Goal: Find specific page/section: Find specific page/section

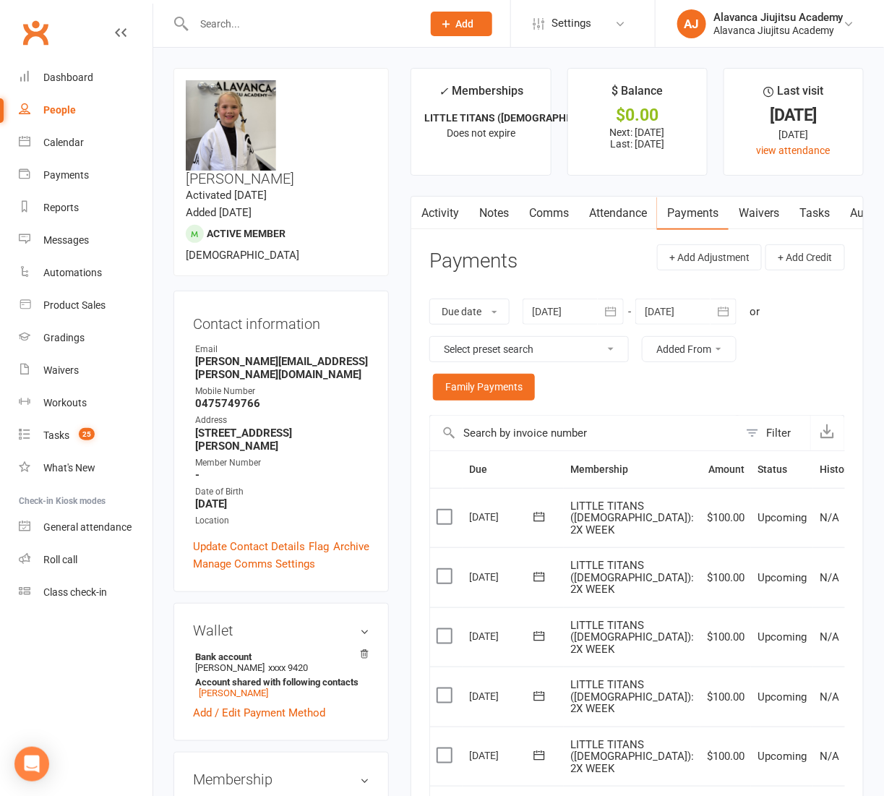
click at [272, 25] on input "text" at bounding box center [300, 24] width 223 height 20
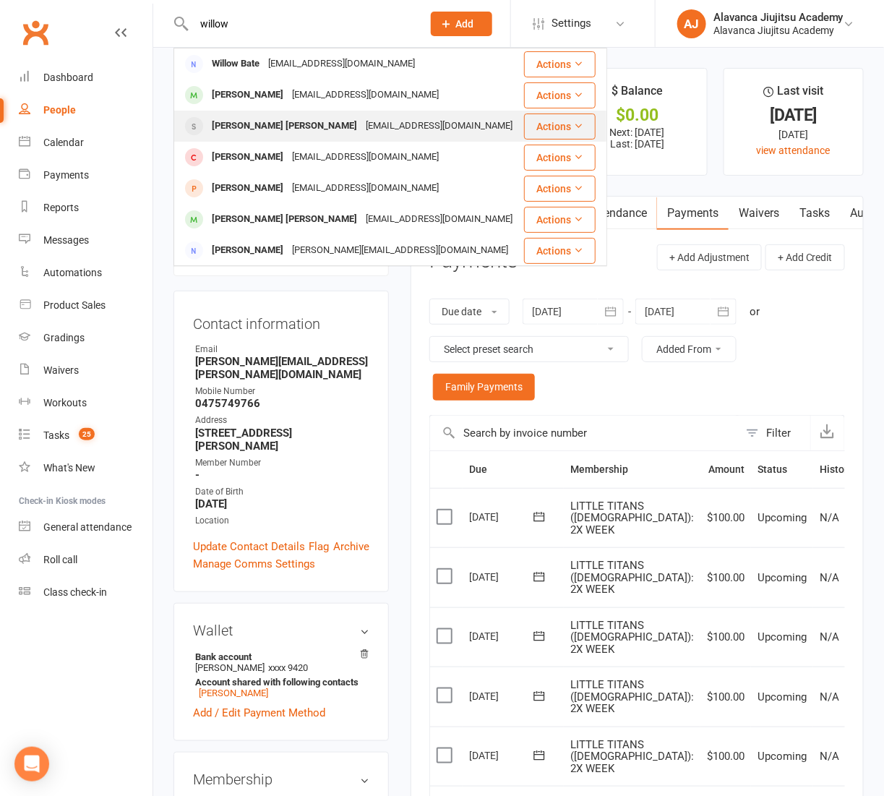
type input "willow"
click at [361, 121] on div "[EMAIL_ADDRESS][DOMAIN_NAME]" at bounding box center [438, 126] width 155 height 21
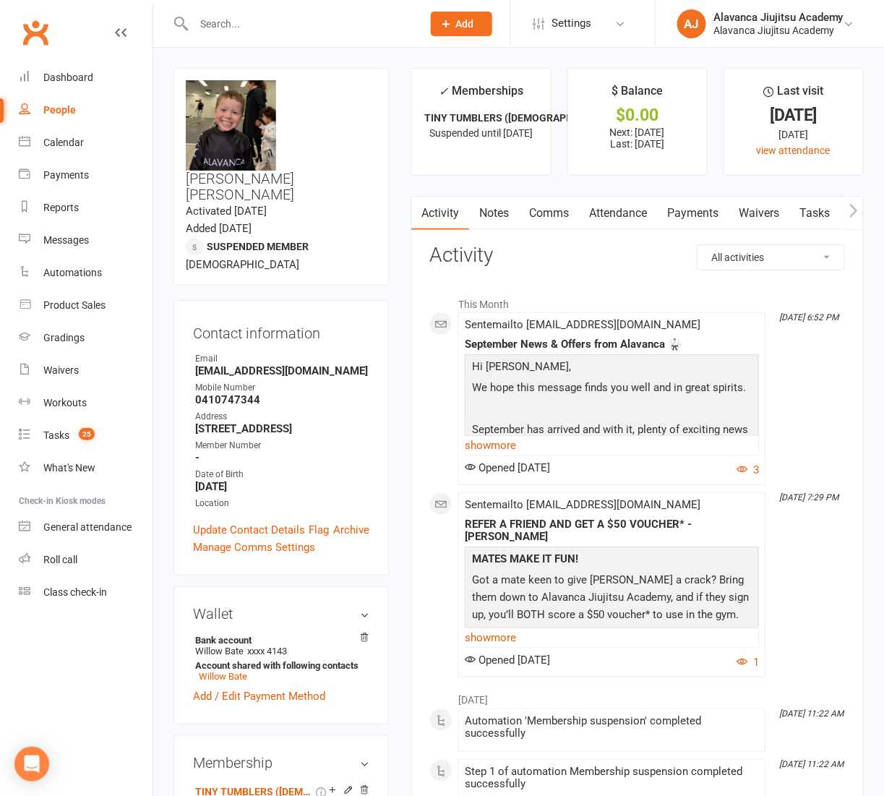
click at [325, 300] on div "Contact information Owner Email [EMAIL_ADDRESS][DOMAIN_NAME] Mobile Number [PHO…" at bounding box center [281, 437] width 215 height 275
click at [359, 451] on strong "-" at bounding box center [282, 457] width 174 height 13
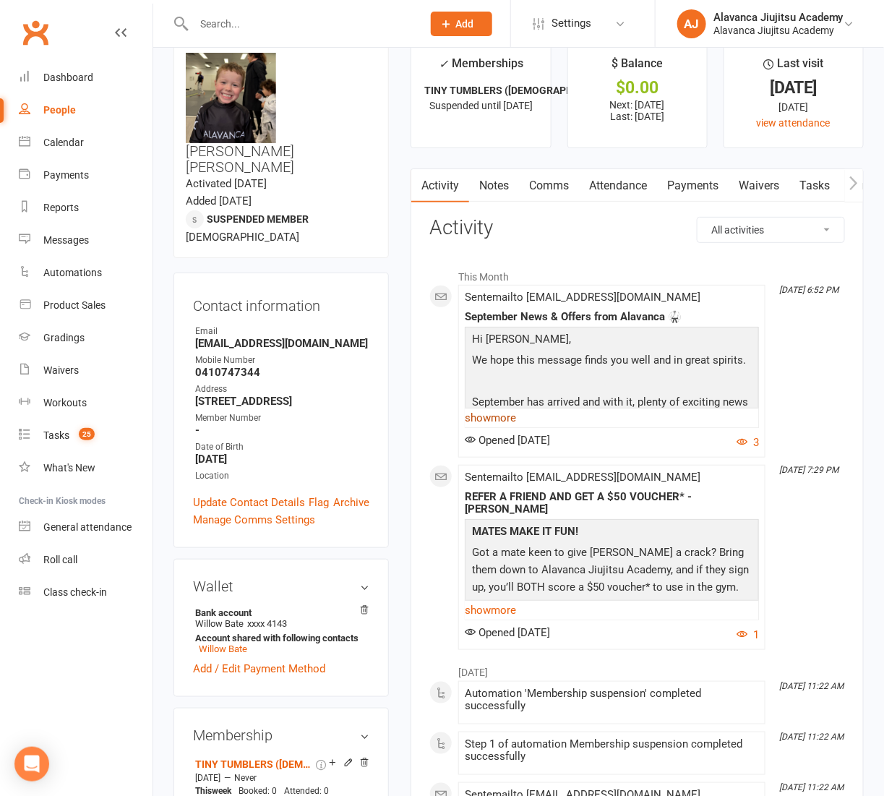
scroll to position [93, 0]
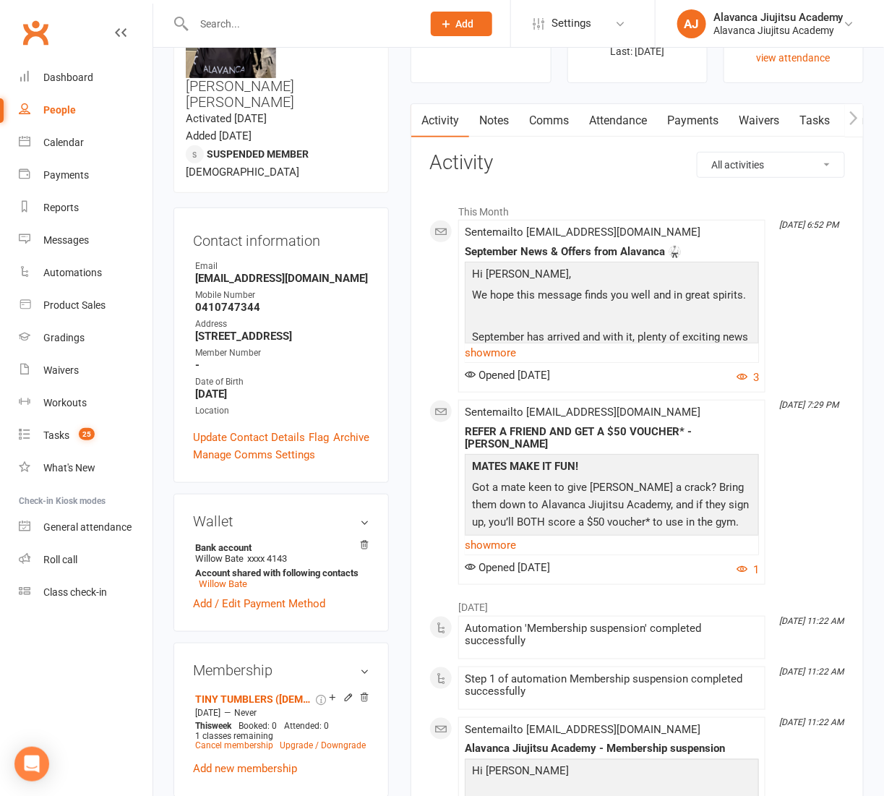
click at [806, 479] on div "This Month [DATE] 6:52 PM Sent email to [EMAIL_ADDRESS][DOMAIN_NAME] September …" at bounding box center [637, 391] width 416 height 388
click at [80, 144] on div "Calendar" at bounding box center [63, 143] width 40 height 12
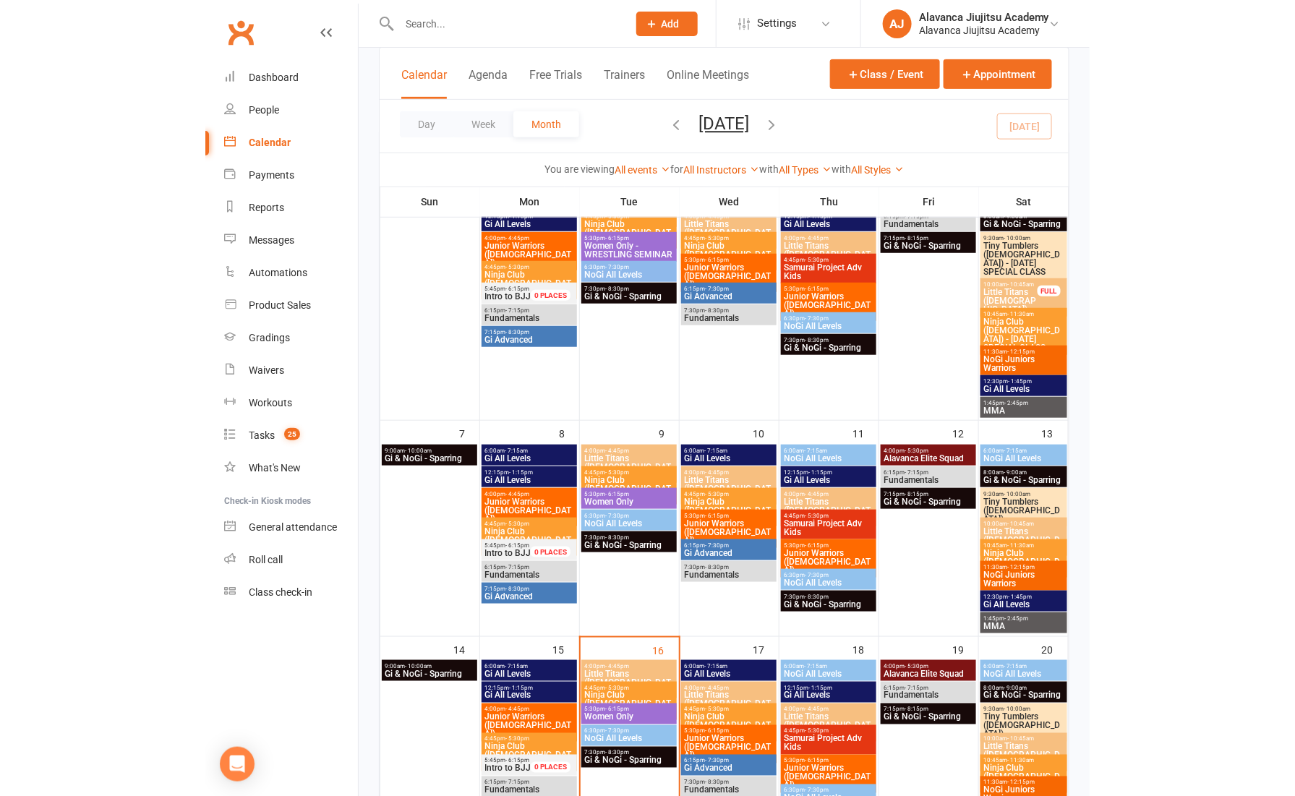
scroll to position [297, 0]
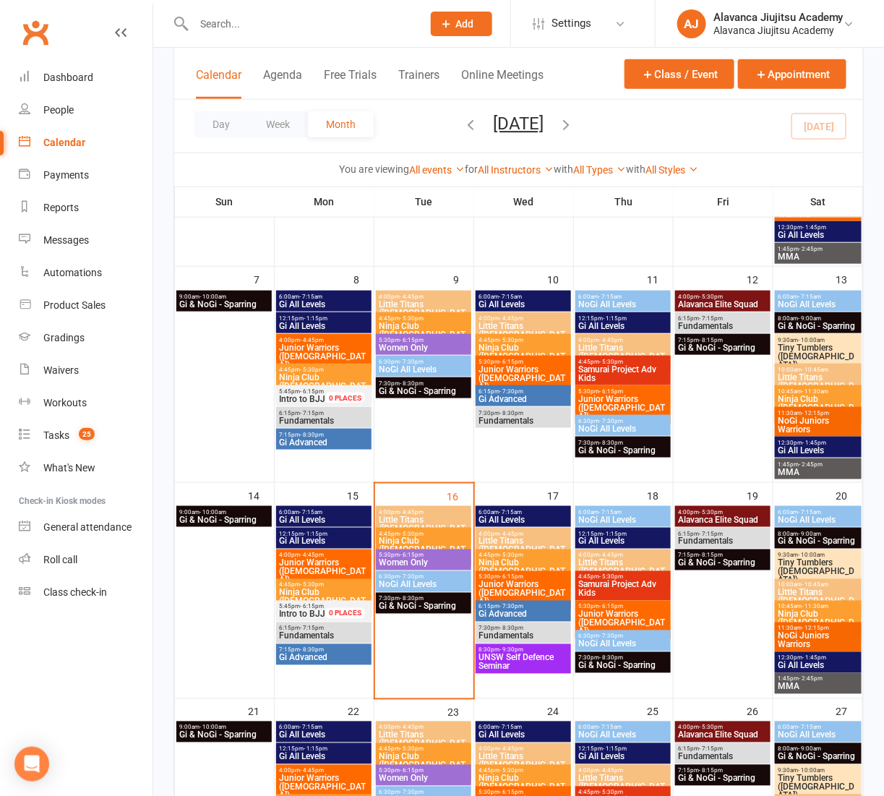
click at [397, 509] on span "4:00pm - 4:45pm" at bounding box center [424, 512] width 90 height 7
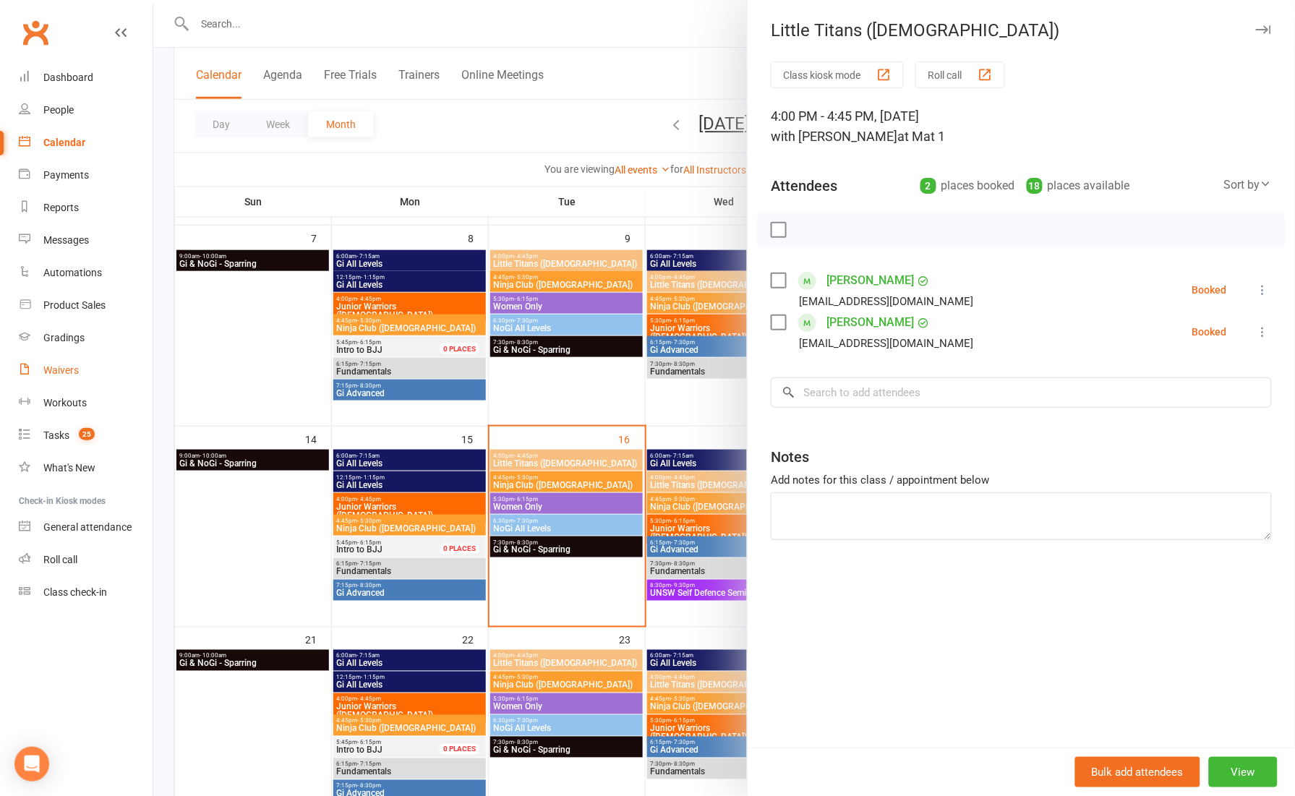
click at [47, 360] on link "Waivers" at bounding box center [86, 370] width 134 height 33
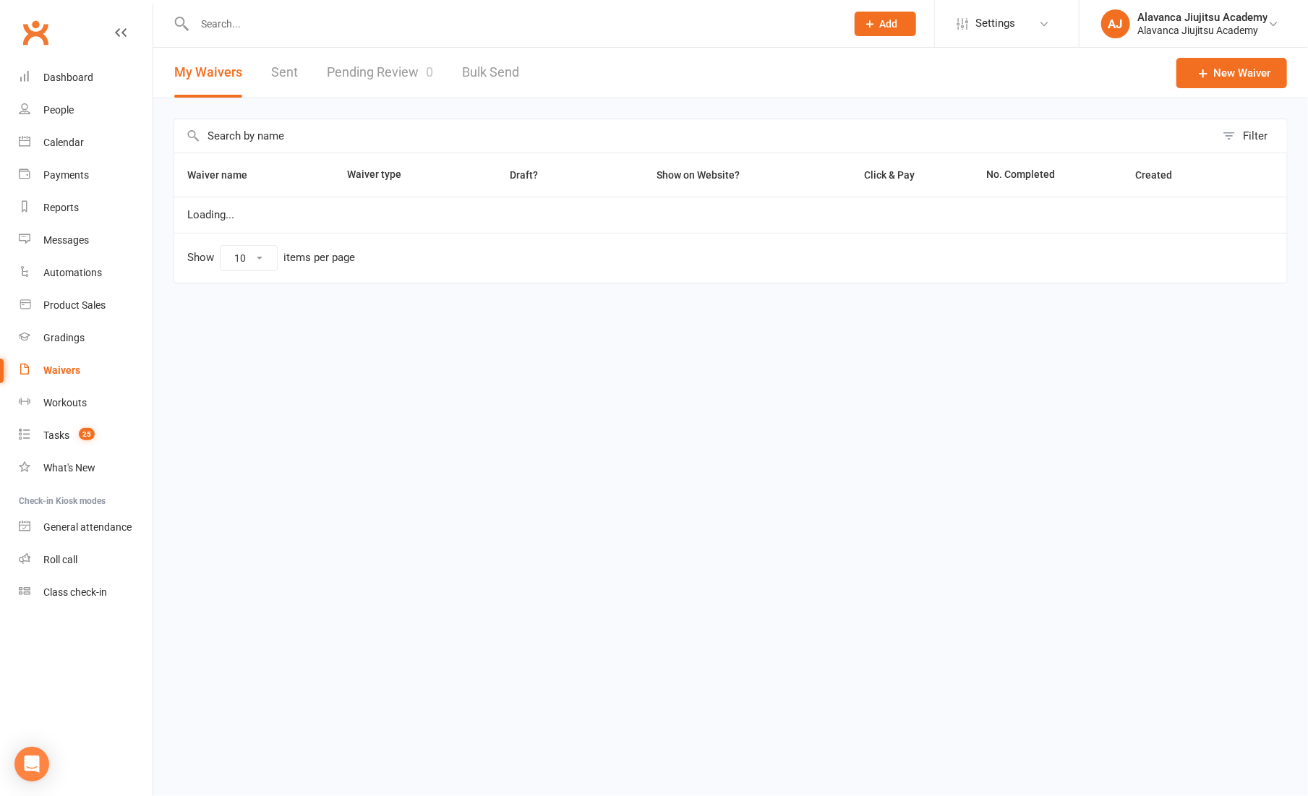
select select "100"
